Goal: Information Seeking & Learning: Learn about a topic

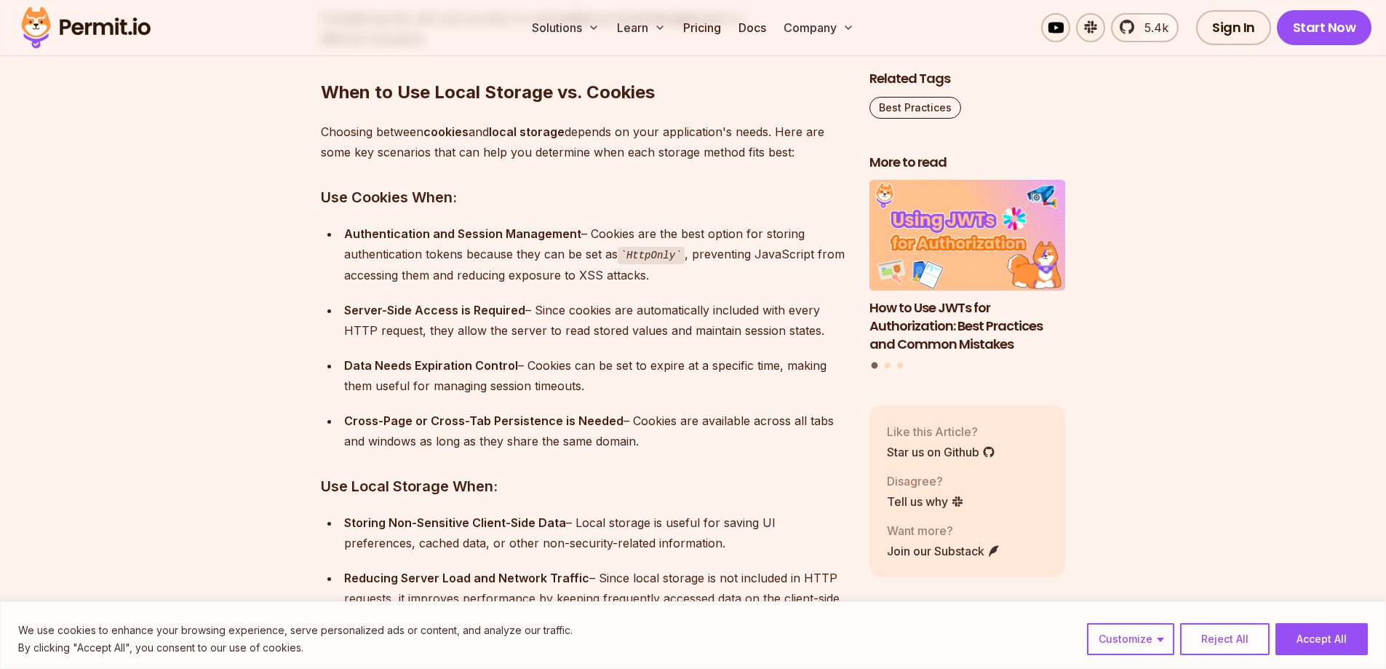
scroll to position [5866, 0]
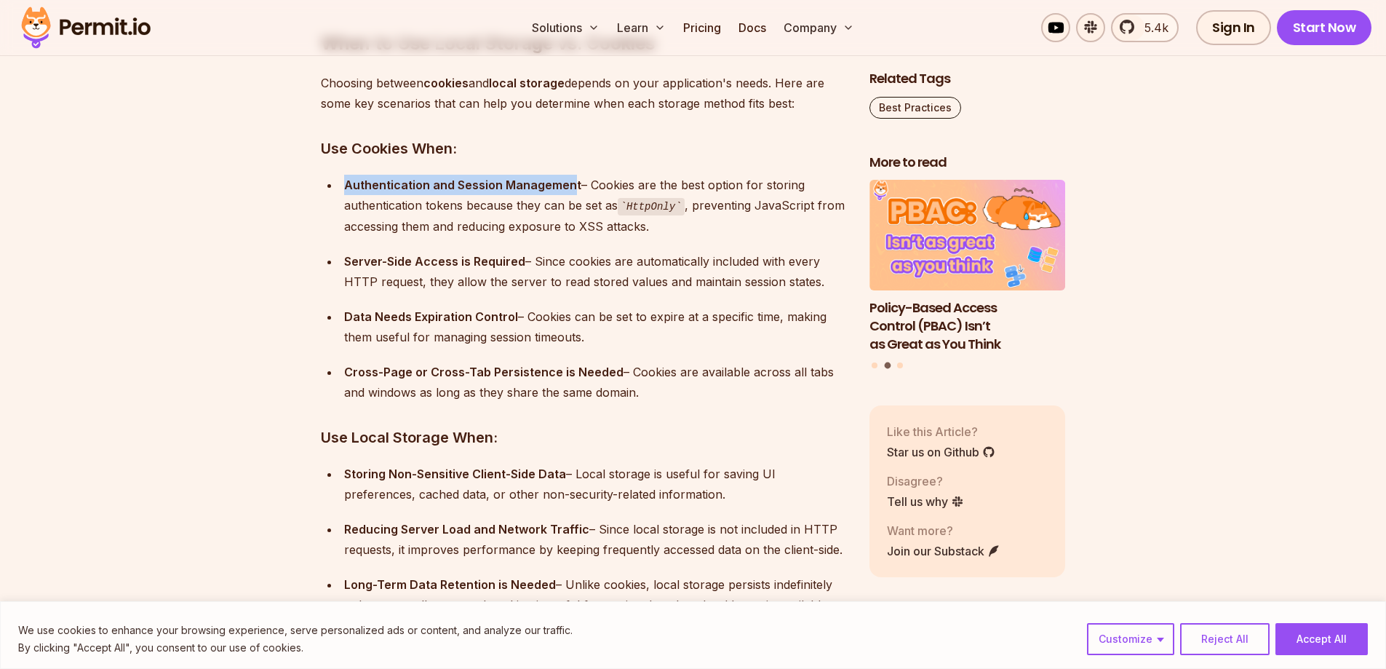
drag, startPoint x: 346, startPoint y: 183, endPoint x: 570, endPoint y: 186, distance: 224.1
click at [570, 186] on strong "Authentication and Session Management" at bounding box center [462, 185] width 237 height 15
click at [510, 195] on div "Authentication and Session Management – Cookies are the best option for storing…" at bounding box center [595, 206] width 502 height 62
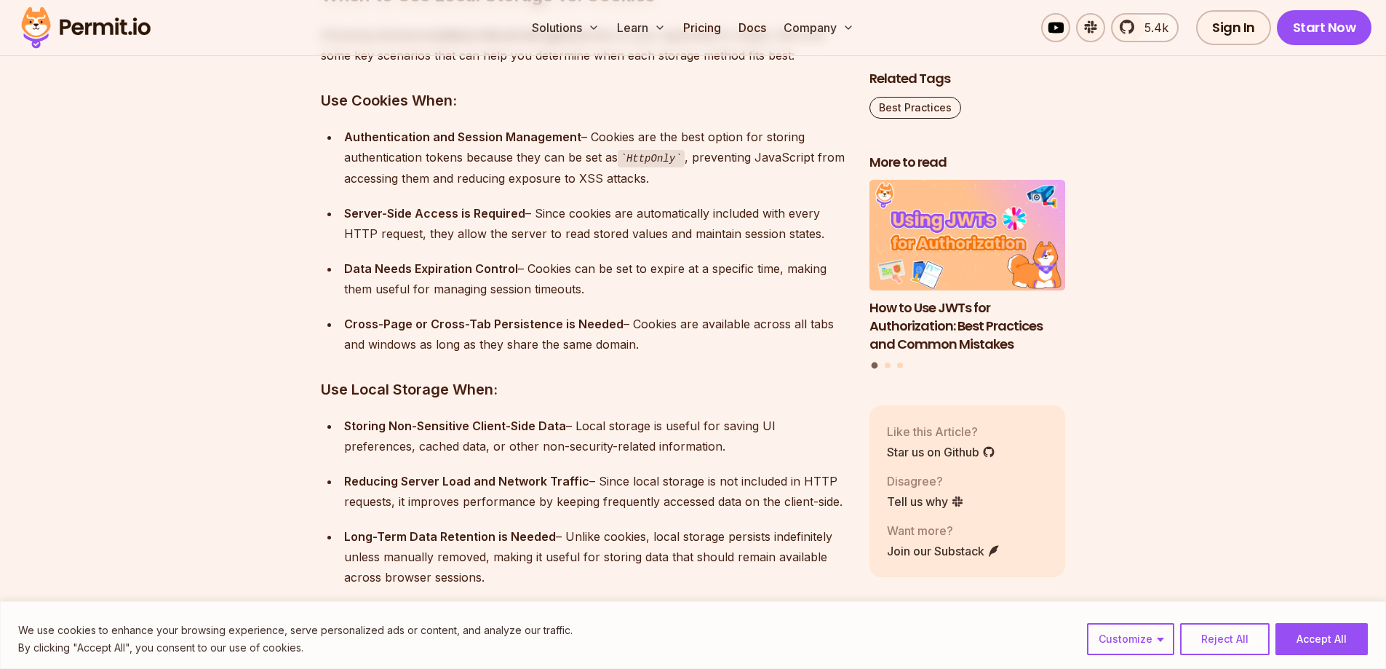
click at [813, 231] on div "Server-Side Access is Required – Since cookies are automatically included with …" at bounding box center [595, 223] width 502 height 41
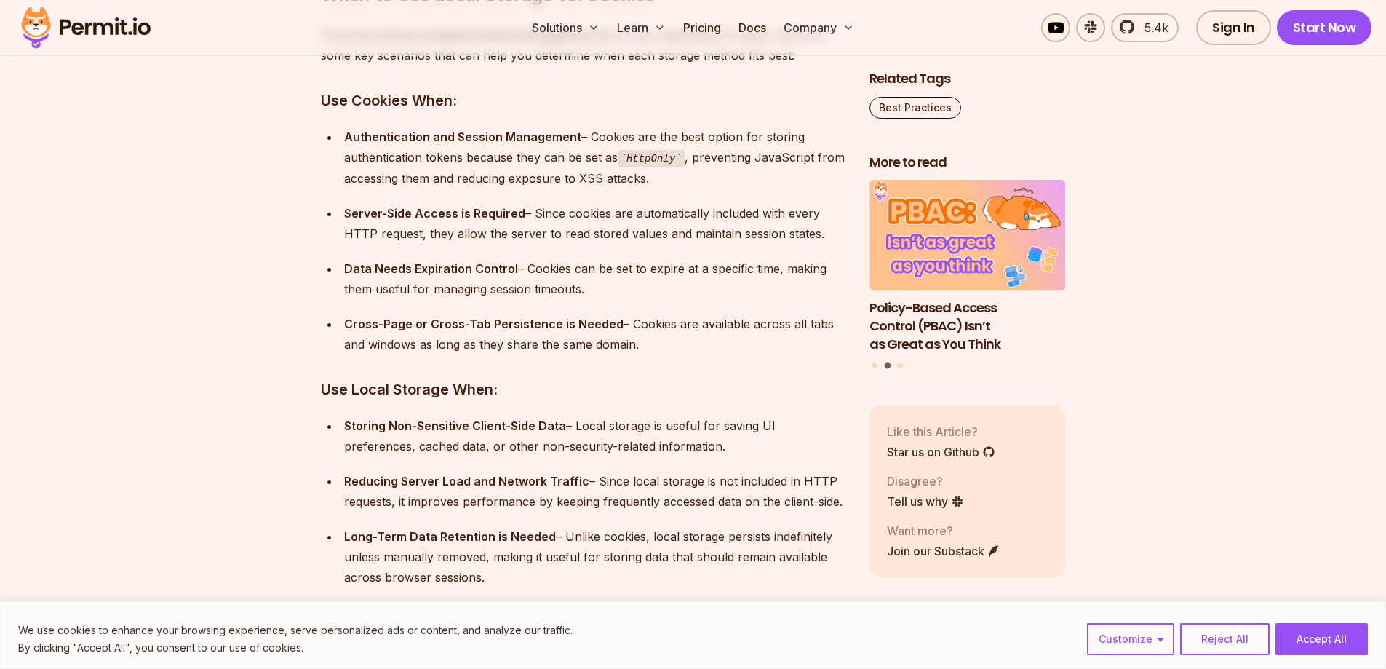
click at [679, 345] on div "Cross-Page or Cross-Tab Persistence is Needed – Cookies are available across al…" at bounding box center [595, 334] width 502 height 41
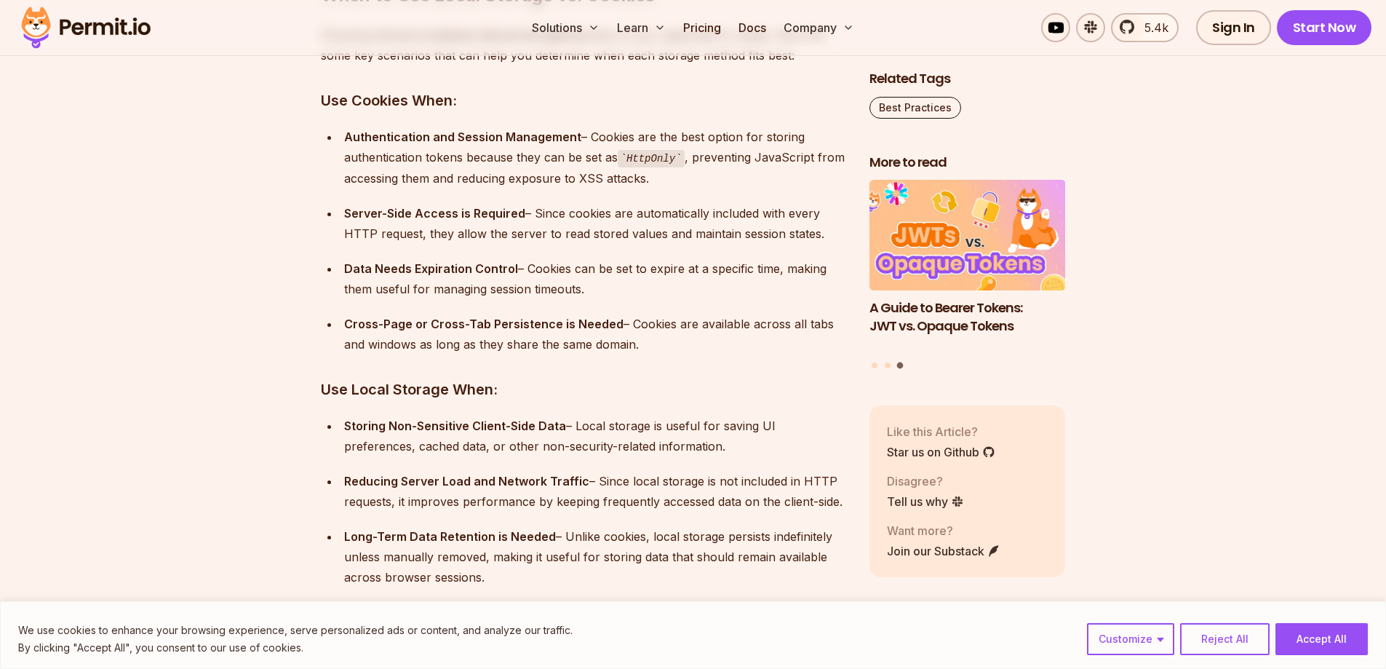
drag, startPoint x: 648, startPoint y: 342, endPoint x: 341, endPoint y: 332, distance: 307.2
click at [341, 332] on li "Cross-Page or Cross-Tab Persistence is Needed – Cookies are available across al…" at bounding box center [593, 334] width 506 height 41
click at [700, 346] on div "Cross-Page or Cross-Tab Persistence is Needed – Cookies are available across al…" at bounding box center [595, 334] width 502 height 41
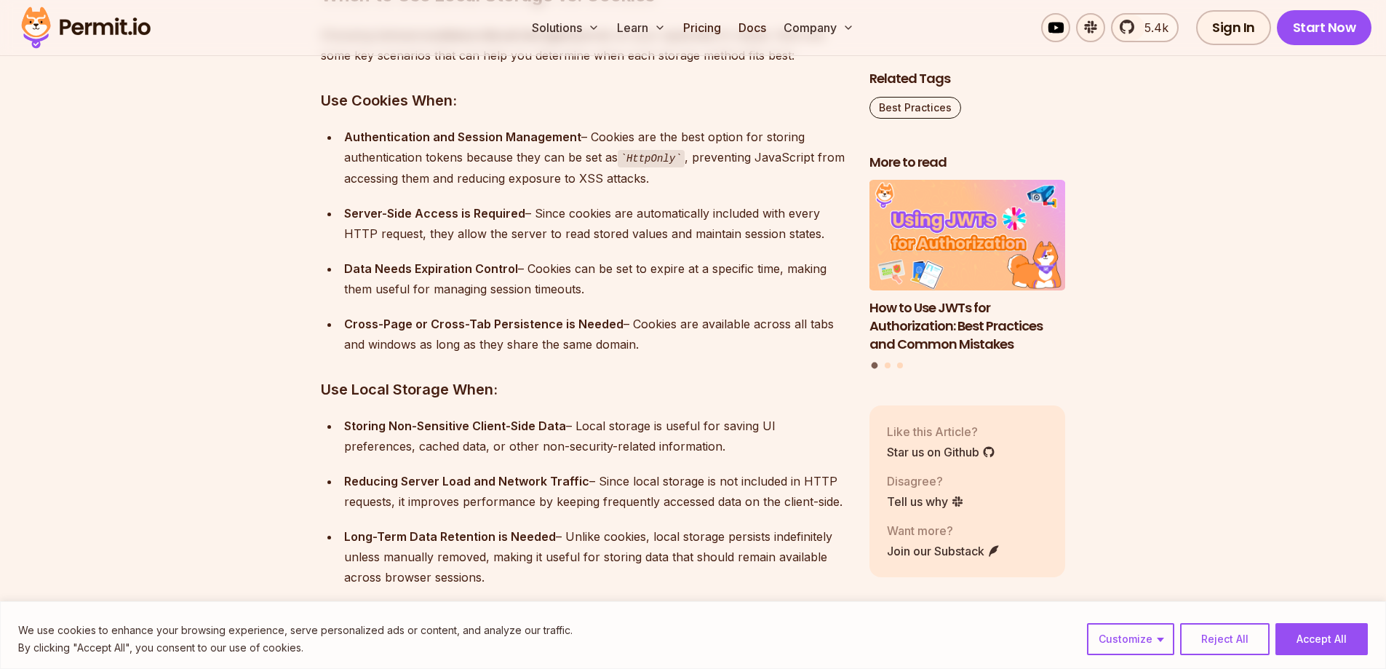
drag, startPoint x: 656, startPoint y: 345, endPoint x: 367, endPoint y: 308, distance: 291.1
click at [367, 308] on ul "Authentication and Session Management – Cookies are the best option for storing…" at bounding box center [583, 241] width 525 height 228
copy div "Cross-Page or Cross-Tab Persistence is Needed – Cookies are available across al…"
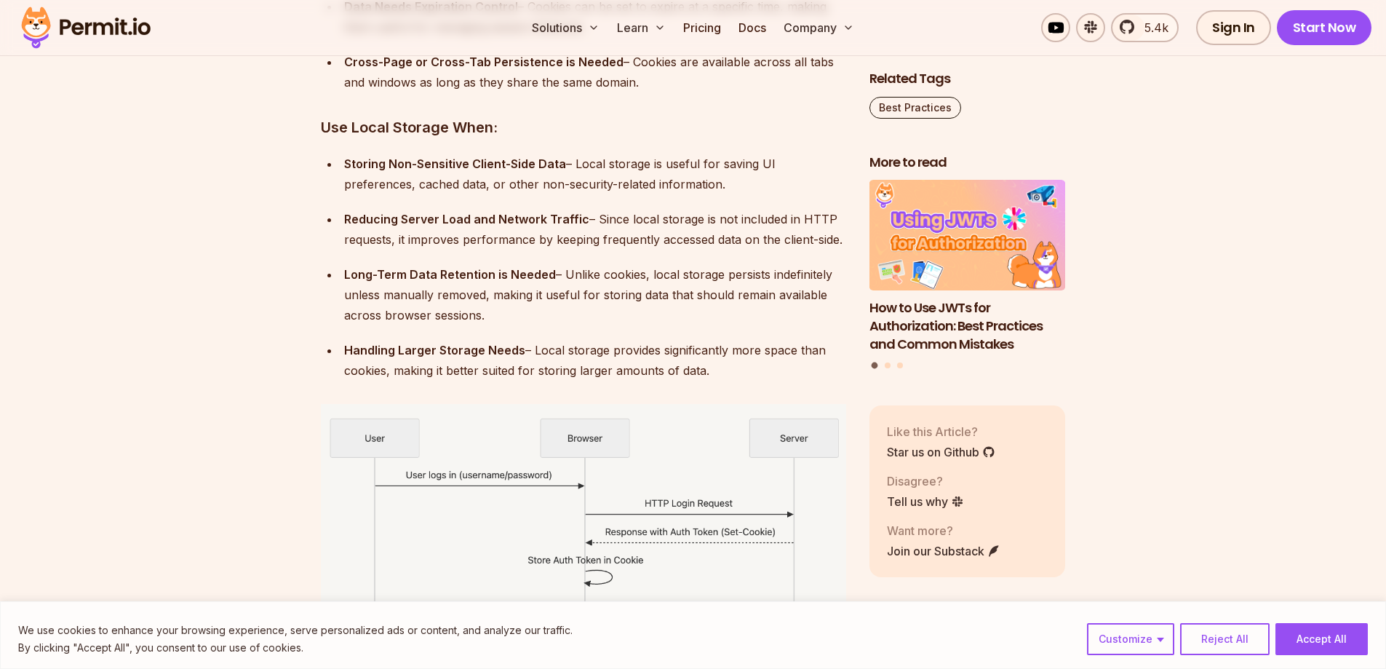
scroll to position [6181, 0]
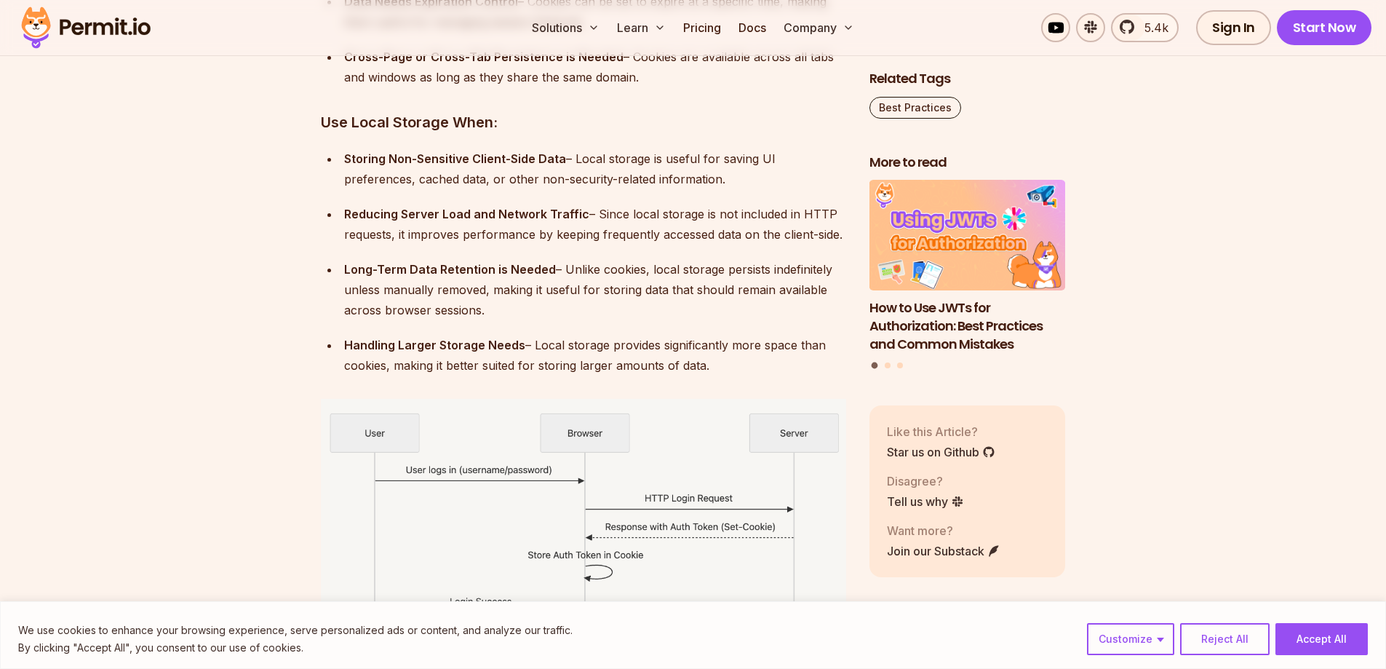
drag, startPoint x: 845, startPoint y: 234, endPoint x: 328, endPoint y: 215, distance: 517.6
click at [340, 215] on li "Reducing Server Load and Network Traffic – Since local storage is not included …" at bounding box center [593, 224] width 506 height 41
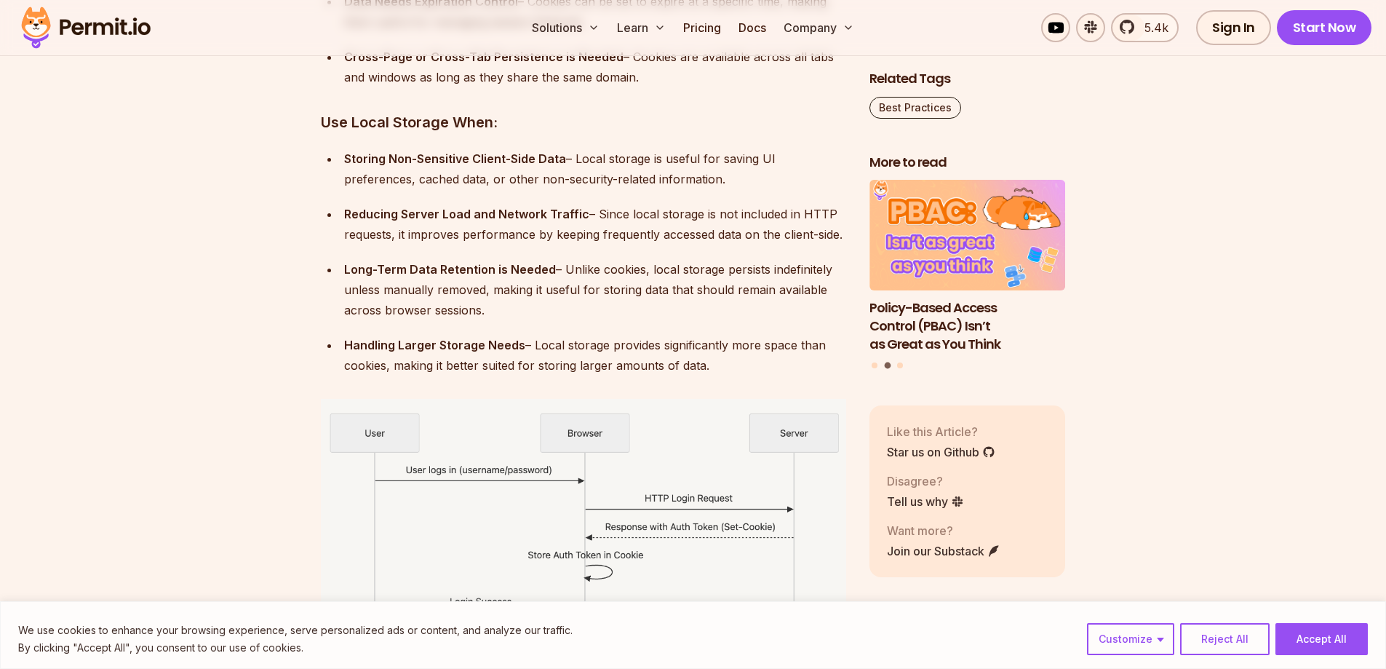
click at [366, 202] on ul "Storing Non-Sensitive Client-Side Data – Local storage is useful for saving UI …" at bounding box center [583, 261] width 525 height 227
drag, startPoint x: 341, startPoint y: 215, endPoint x: 853, endPoint y: 228, distance: 511.6
click at [362, 207] on strong "Reducing Server Load and Network Traffic" at bounding box center [466, 214] width 245 height 15
drag, startPoint x: 343, startPoint y: 268, endPoint x: 535, endPoint y: 314, distance: 197.5
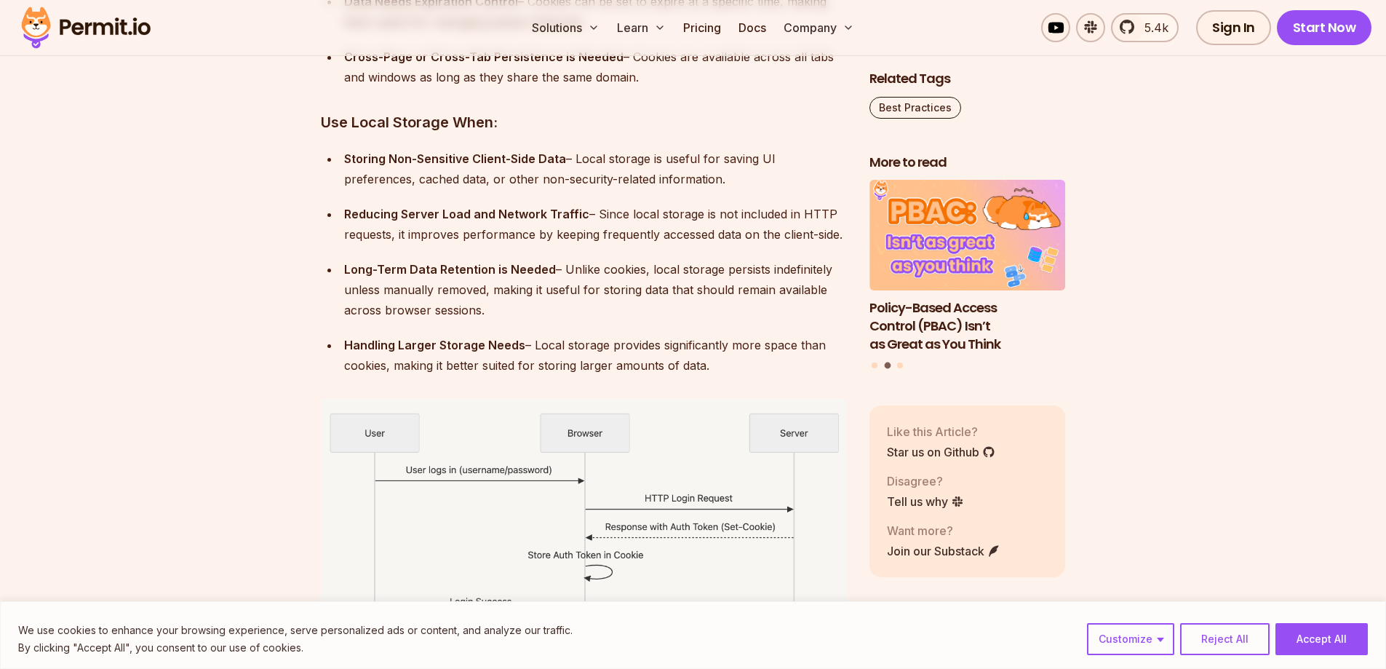
click at [535, 314] on div "Long-Term Data Retention is Needed – Unlike cookies, local storage persists ind…" at bounding box center [595, 289] width 502 height 61
click at [510, 307] on div "Long-Term Data Retention is Needed – Unlike cookies, local storage persists ind…" at bounding box center [595, 289] width 502 height 61
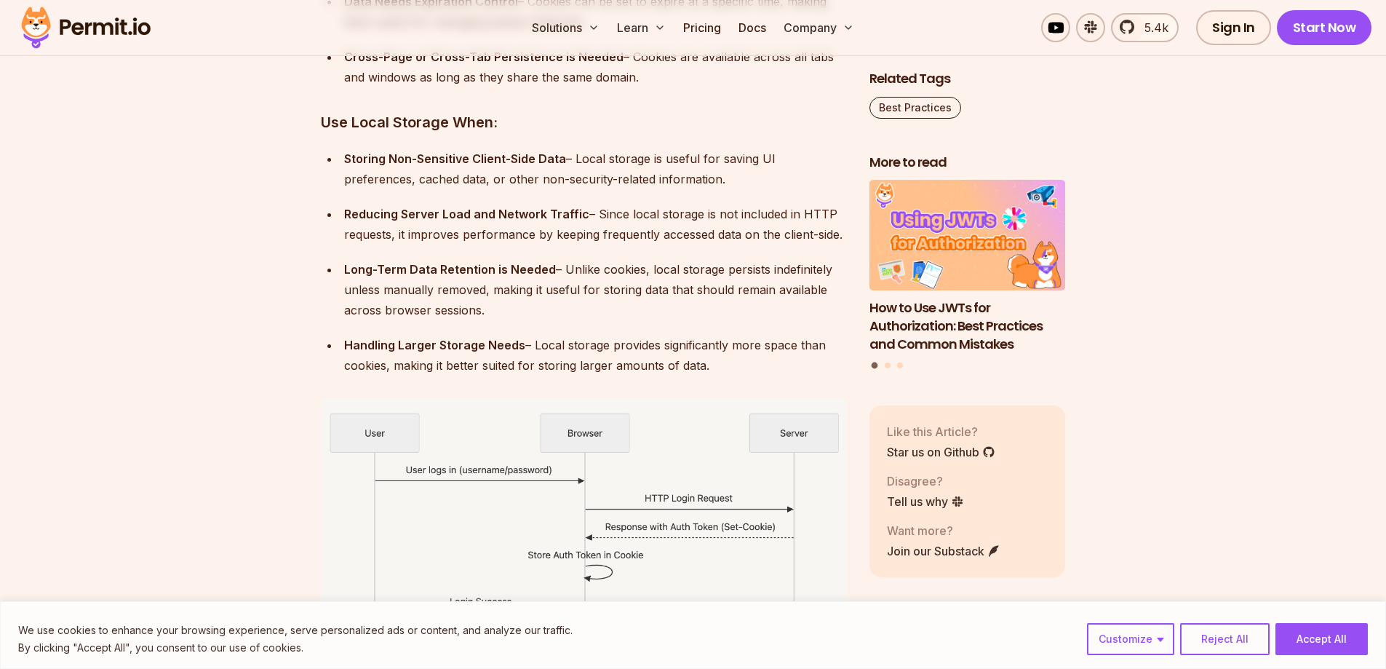
click at [515, 303] on div "Long-Term Data Retention is Needed – Unlike cookies, local storage persists ind…" at bounding box center [595, 289] width 502 height 61
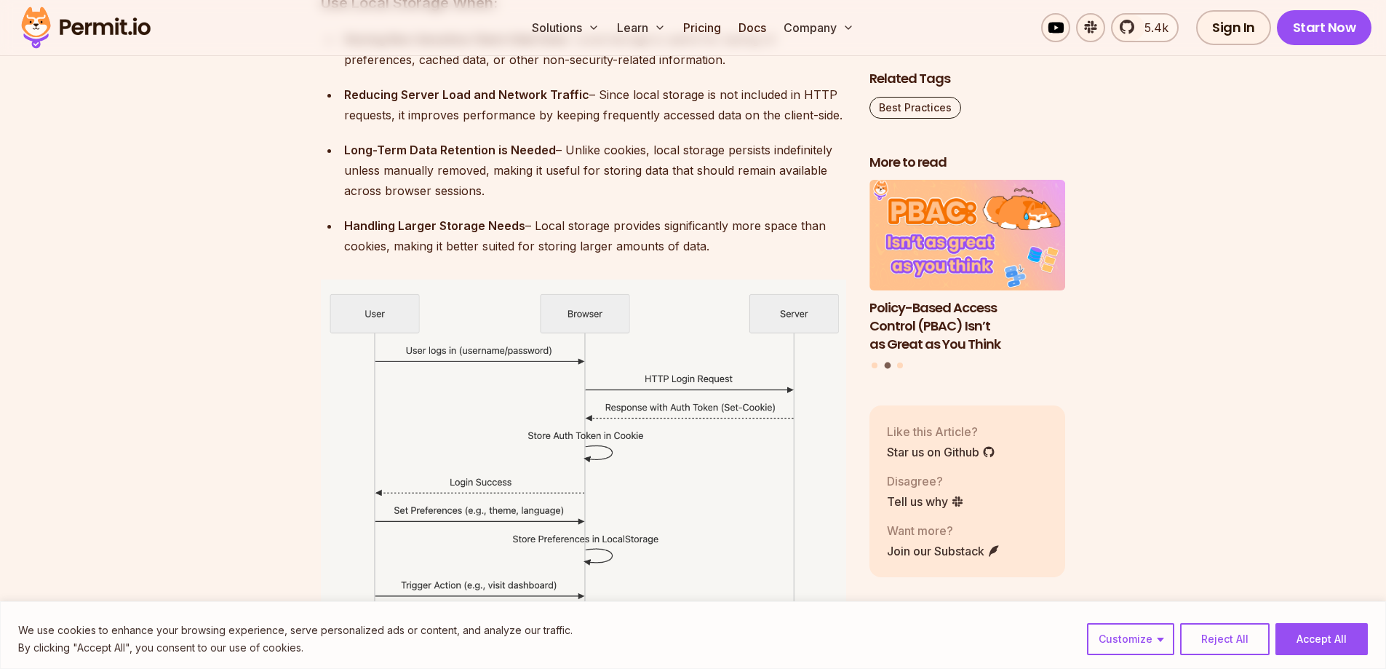
scroll to position [6302, 0]
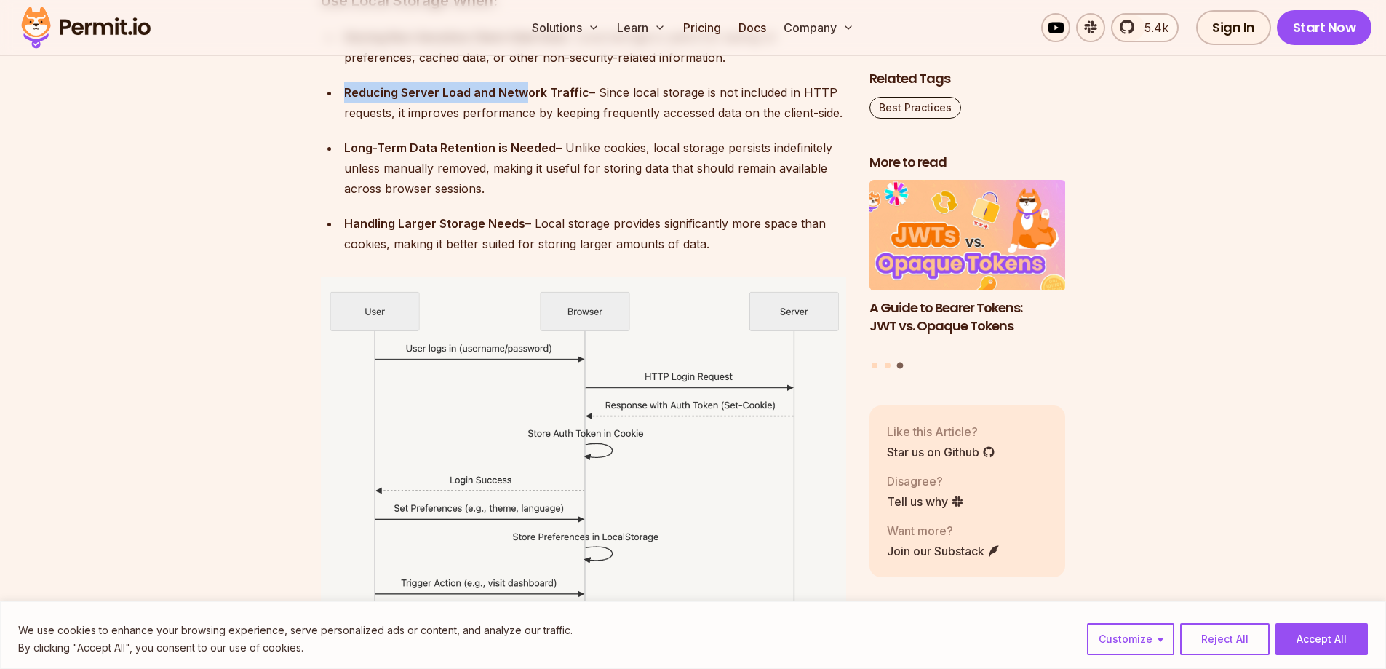
drag, startPoint x: 344, startPoint y: 92, endPoint x: 649, endPoint y: 111, distance: 305.4
click at [527, 98] on strong "Reducing Server Load and Network Traffic" at bounding box center [466, 92] width 245 height 15
click at [704, 111] on div "Reducing Server Load and Network Traffic – Since local storage is not included …" at bounding box center [595, 102] width 502 height 41
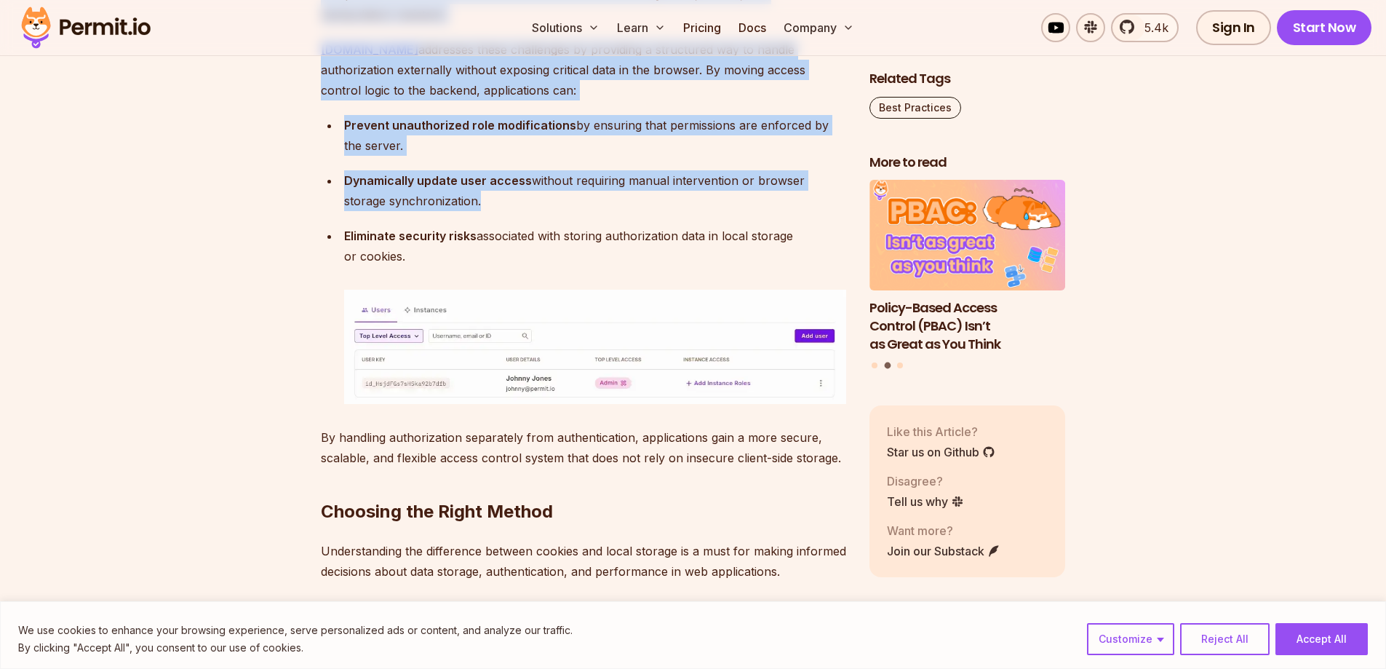
scroll to position [8169, 0]
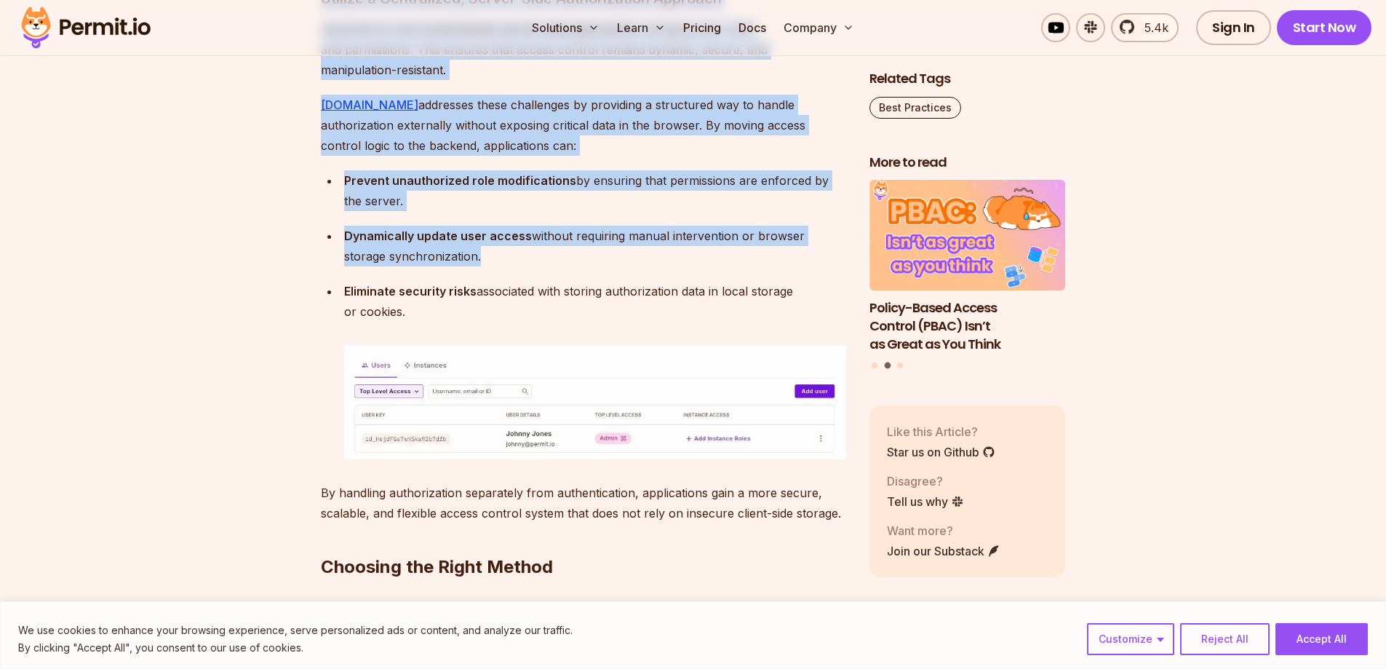
drag, startPoint x: 316, startPoint y: 93, endPoint x: 459, endPoint y: 323, distance: 270.5
copy div "Cookies vs. Local Storage: Security Considerations Security is a critical facto…"
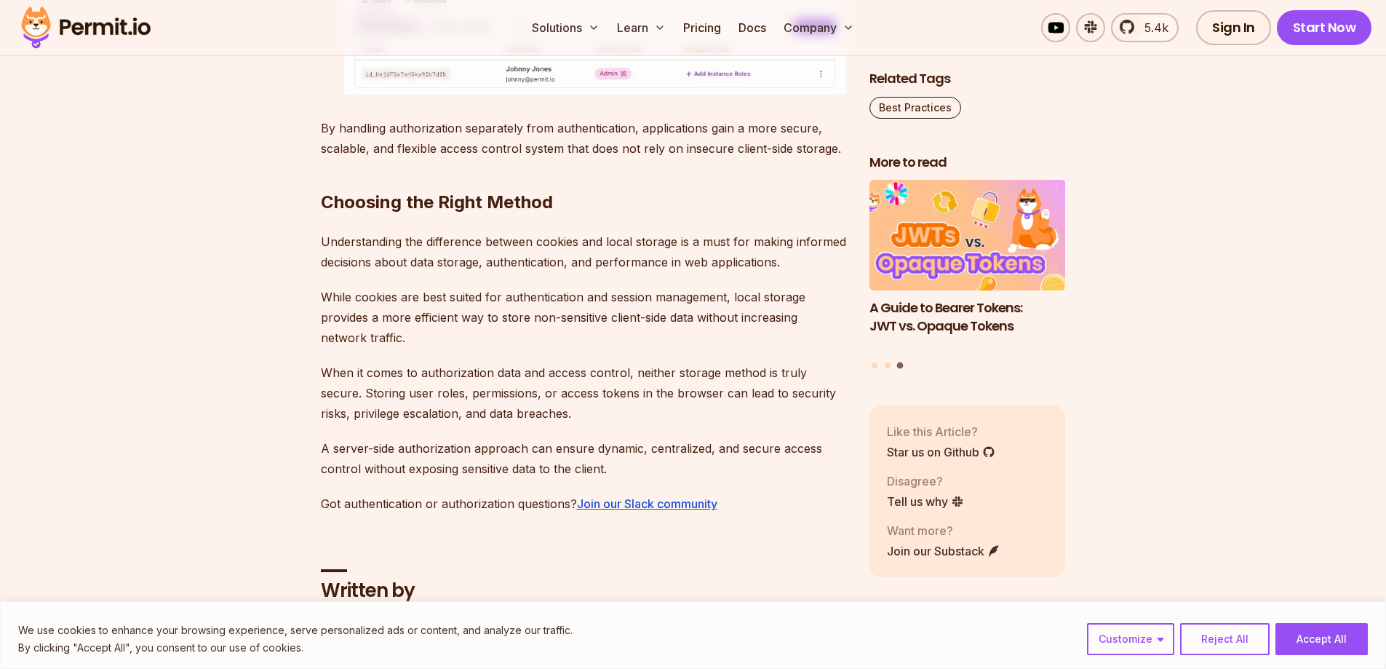
scroll to position [8460, 0]
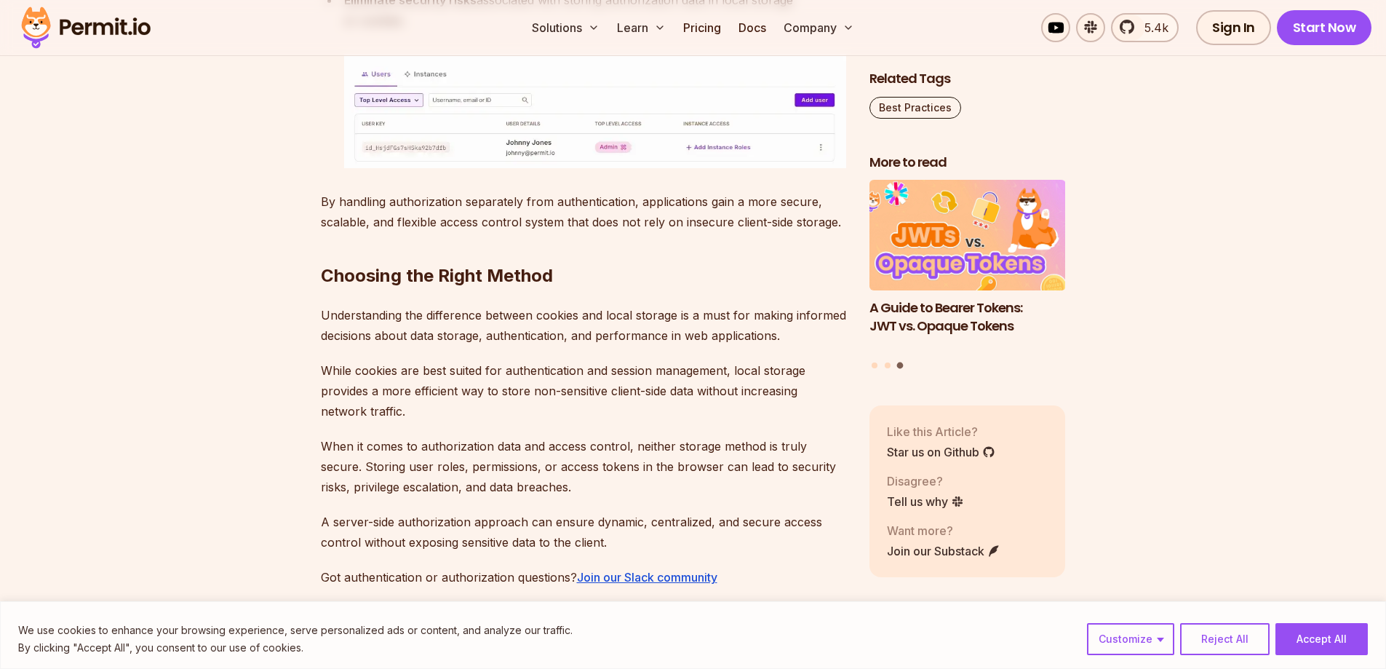
click at [710, 222] on p "By handling authorization separately from authentication, applications gain a m…" at bounding box center [583, 211] width 525 height 41
